Goal: Navigation & Orientation: Find specific page/section

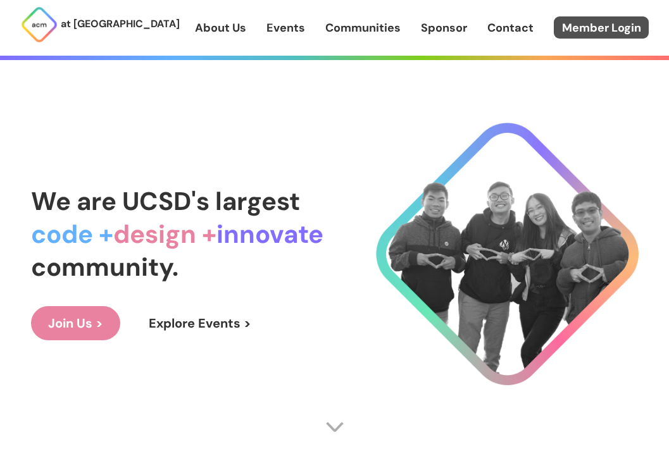
click at [591, 27] on link "Member Login" at bounding box center [600, 27] width 95 height 22
